Goal: Use online tool/utility: Utilize a website feature to perform a specific function

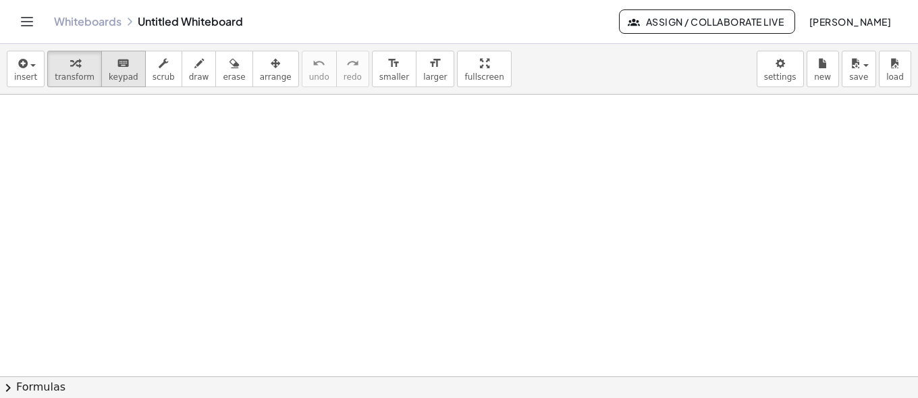
click at [109, 68] on div "keyboard" at bounding box center [124, 63] width 30 height 16
click at [17, 65] on icon "button" at bounding box center [22, 63] width 12 height 16
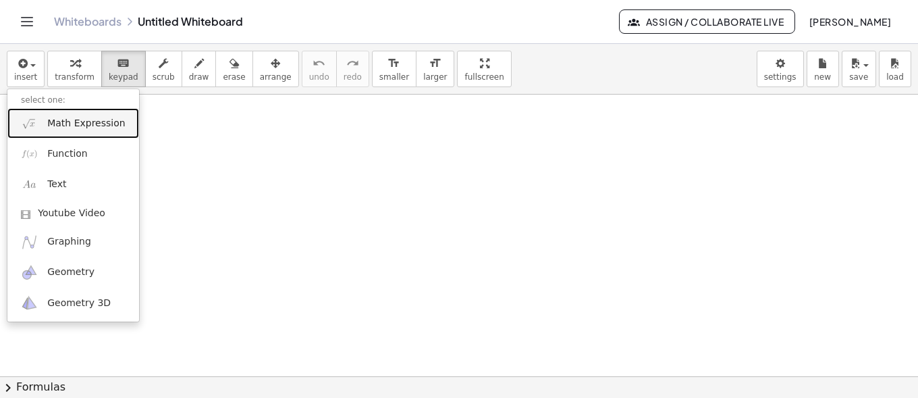
click at [58, 119] on span "Math Expression" at bounding box center [86, 123] width 78 height 13
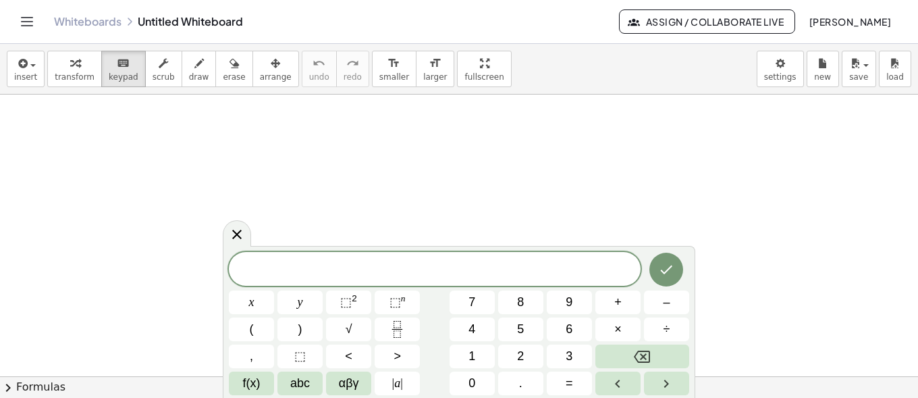
click at [390, 274] on span "​" at bounding box center [435, 270] width 412 height 19
click at [262, 324] on button "(" at bounding box center [251, 329] width 45 height 24
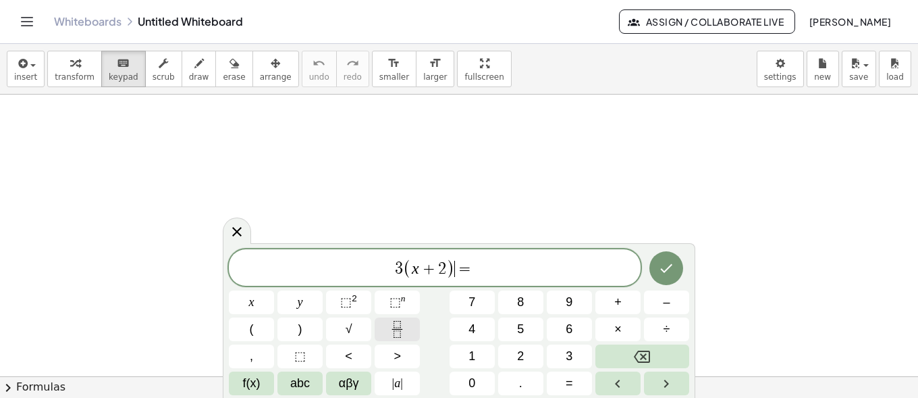
click at [391, 324] on icon "Fraction" at bounding box center [397, 329] width 17 height 17
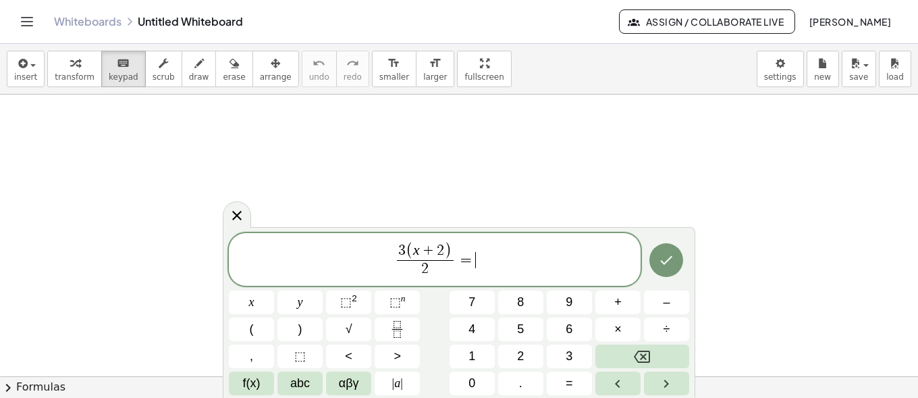
click at [490, 263] on span "3 ( x + 2 ) 2 ​ = ​" at bounding box center [435, 260] width 412 height 38
click at [662, 260] on icon "Done" at bounding box center [666, 260] width 16 height 16
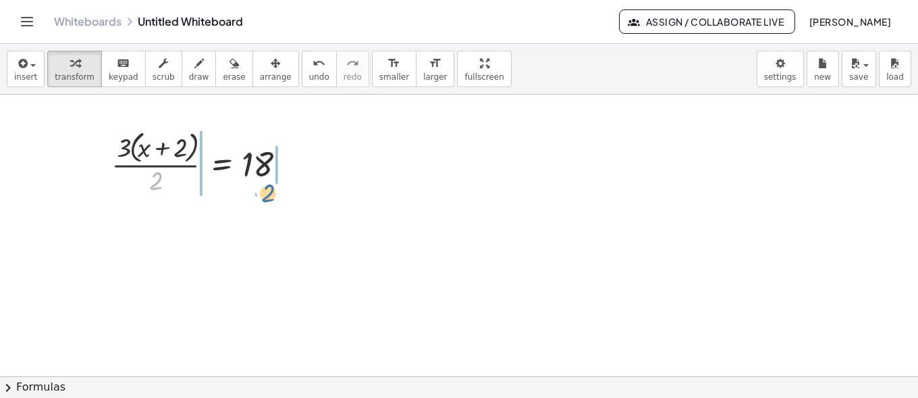
drag, startPoint x: 152, startPoint y: 182, endPoint x: 265, endPoint y: 194, distance: 113.4
click at [265, 194] on div at bounding box center [205, 162] width 201 height 72
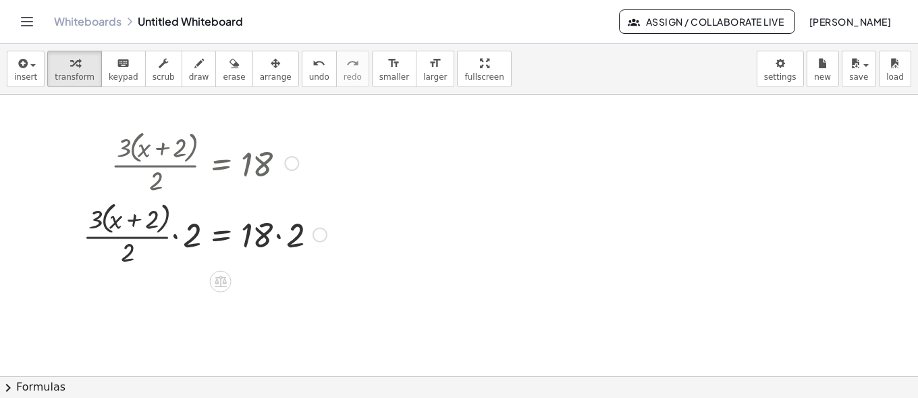
click at [284, 232] on div at bounding box center [204, 234] width 257 height 72
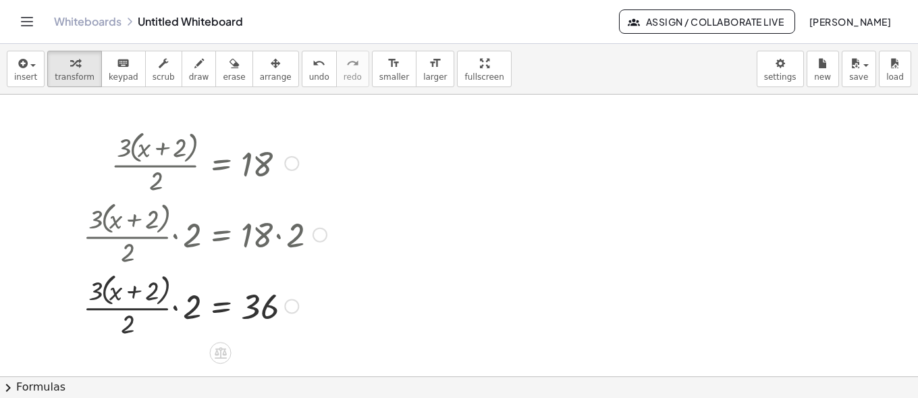
click at [175, 310] on div at bounding box center [204, 305] width 257 height 72
drag, startPoint x: 153, startPoint y: 327, endPoint x: 187, endPoint y: 326, distance: 33.8
click at [187, 326] on div at bounding box center [204, 305] width 257 height 72
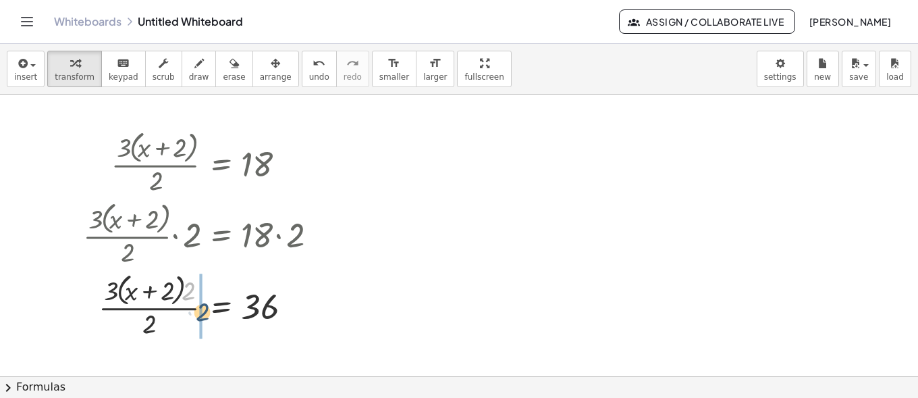
drag, startPoint x: 191, startPoint y: 292, endPoint x: 205, endPoint y: 313, distance: 25.8
click at [205, 313] on div at bounding box center [204, 305] width 257 height 72
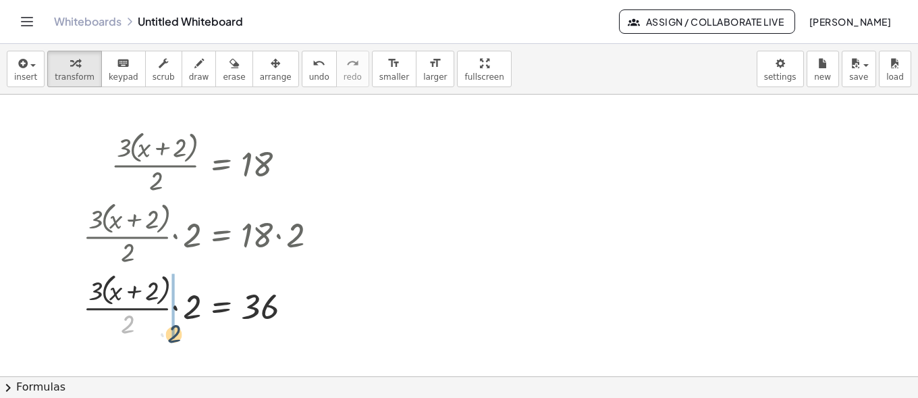
drag, startPoint x: 130, startPoint y: 324, endPoint x: 197, endPoint y: 331, distance: 67.8
click at [196, 331] on div at bounding box center [204, 305] width 257 height 72
drag, startPoint x: 131, startPoint y: 321, endPoint x: 194, endPoint y: 320, distance: 62.8
